Goal: Book appointment/travel/reservation

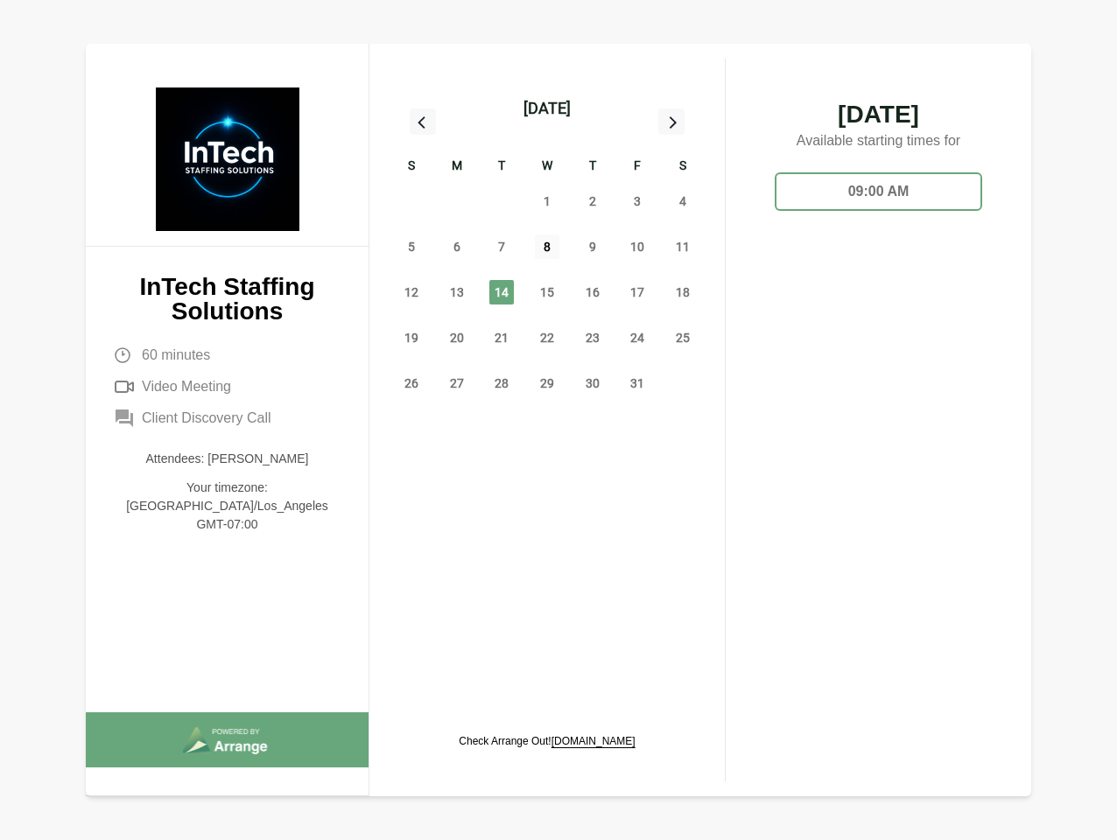
click at [547, 249] on span "8" at bounding box center [547, 247] width 25 height 25
click at [546, 109] on div "[DATE]" at bounding box center [546, 108] width 47 height 25
click at [411, 201] on div "28" at bounding box center [412, 202] width 46 height 46
click at [457, 201] on div "29" at bounding box center [457, 202] width 46 height 46
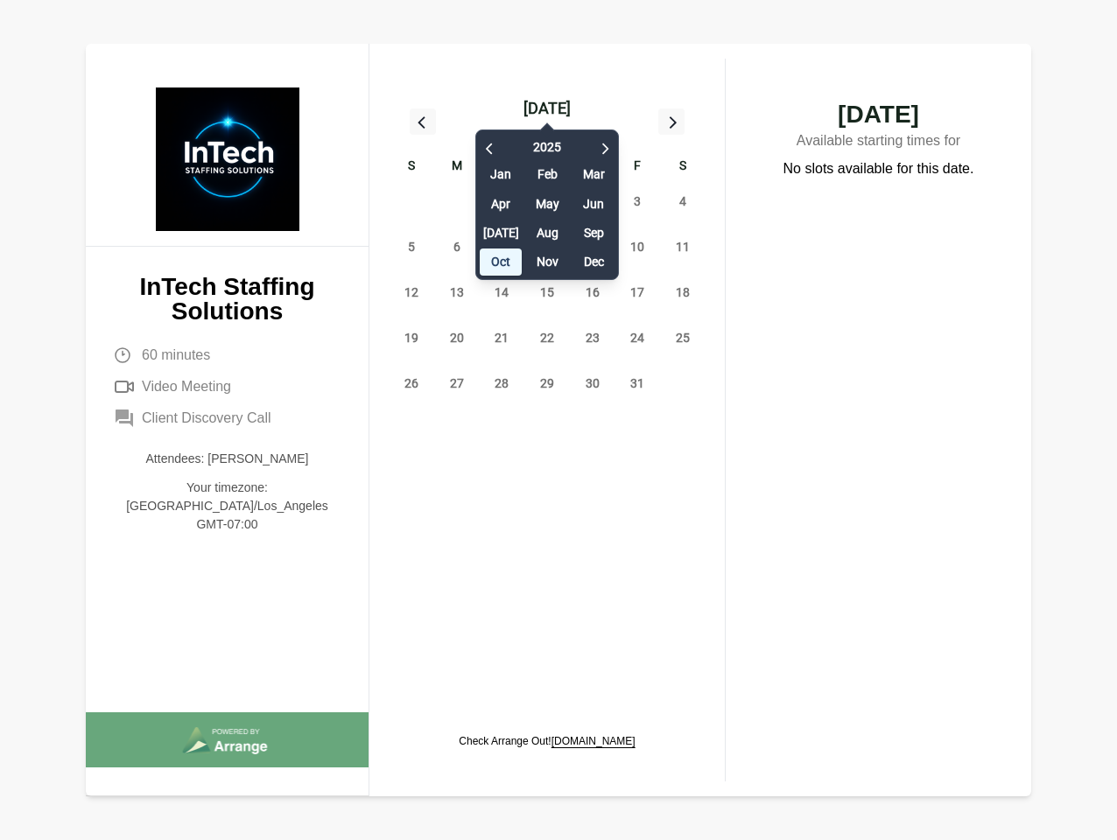
click at [501, 201] on div "[DATE] Feb Mar Apr May Jun [DATE] Aug Sep Oct Nov Dec" at bounding box center [547, 200] width 144 height 159
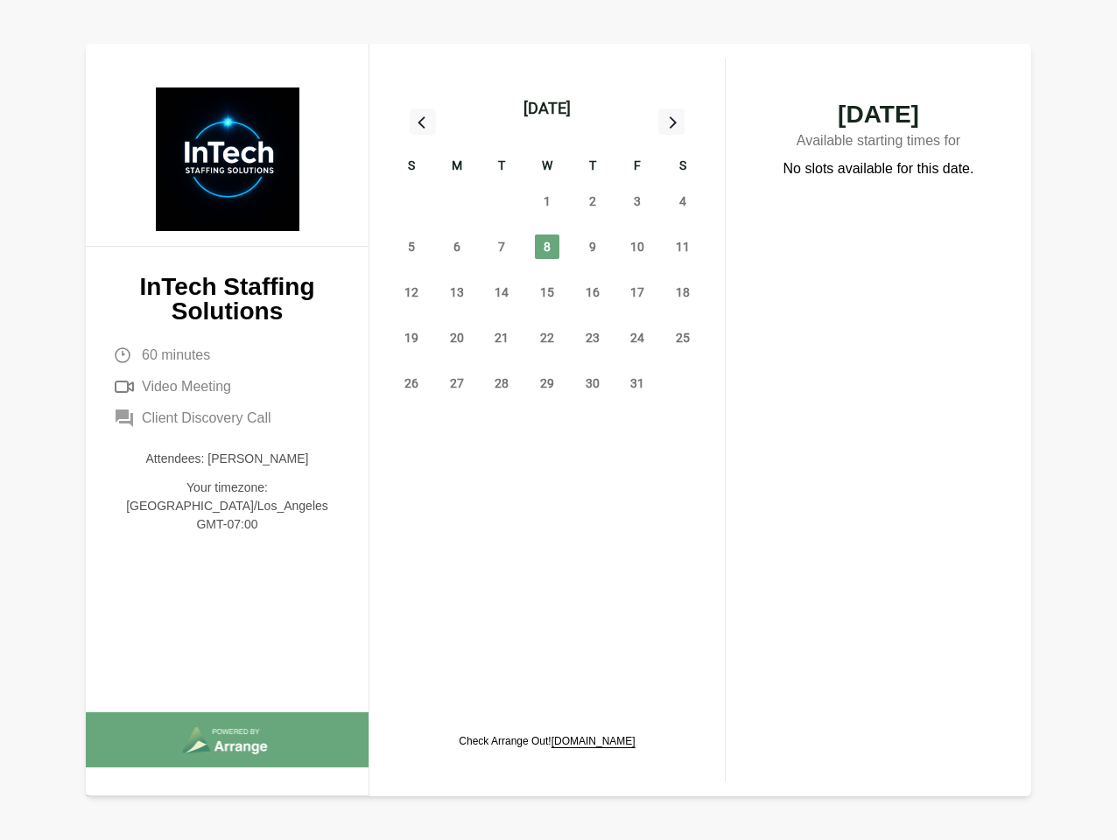
click at [547, 201] on div "[DATE] Feb Mar Apr May Jun [DATE] Aug Sep Oct Nov Dec" at bounding box center [547, 200] width 144 height 159
click at [592, 201] on span "2" at bounding box center [592, 201] width 25 height 25
click at [637, 201] on span "3" at bounding box center [637, 201] width 25 height 25
click at [683, 201] on span "4" at bounding box center [682, 201] width 25 height 25
click at [411, 247] on span "5" at bounding box center [411, 247] width 25 height 25
